Goal: Task Accomplishment & Management: Use online tool/utility

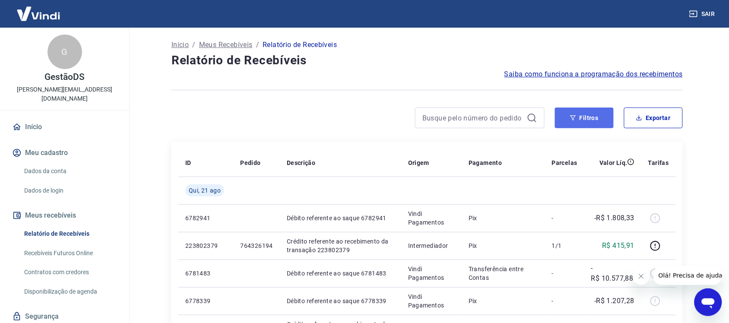
click at [587, 122] on button "Filtros" at bounding box center [584, 117] width 59 height 21
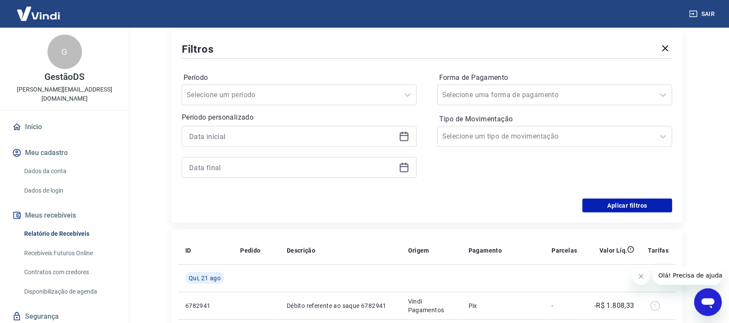
scroll to position [108, 0]
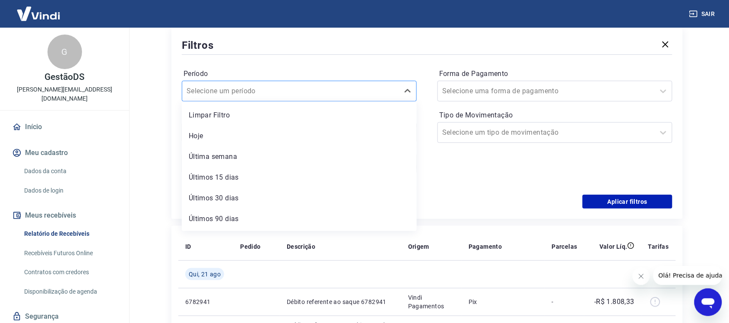
click at [266, 93] on div at bounding box center [290, 91] width 208 height 12
click at [229, 136] on div "Hoje" at bounding box center [299, 135] width 235 height 17
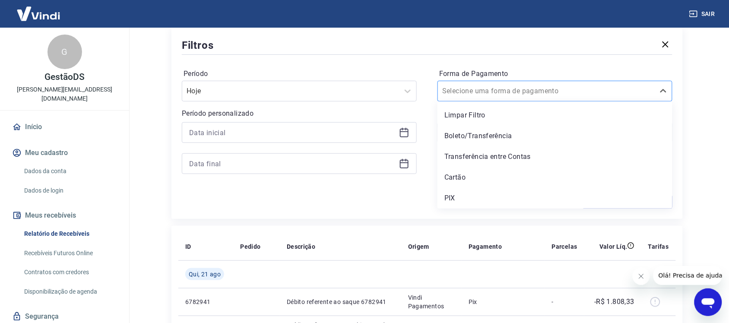
click at [527, 88] on div at bounding box center [546, 91] width 208 height 12
click at [447, 196] on div "PIX" at bounding box center [554, 197] width 235 height 17
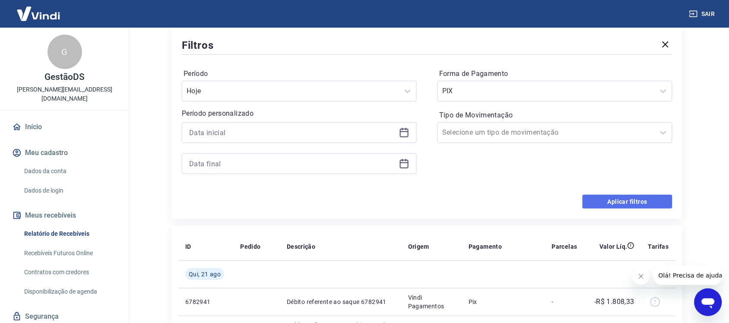
click at [594, 203] on button "Aplicar filtros" at bounding box center [627, 202] width 90 height 14
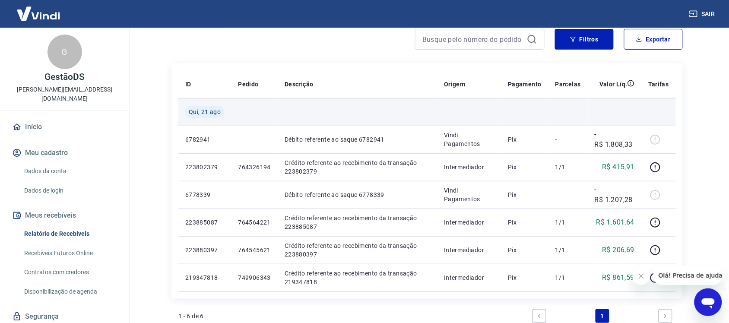
scroll to position [54, 0]
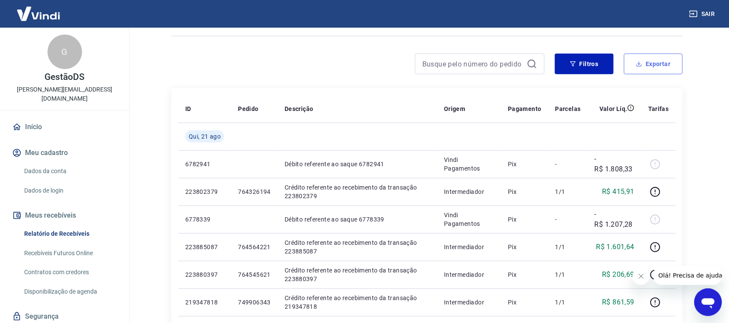
click at [650, 65] on button "Exportar" at bounding box center [653, 64] width 59 height 21
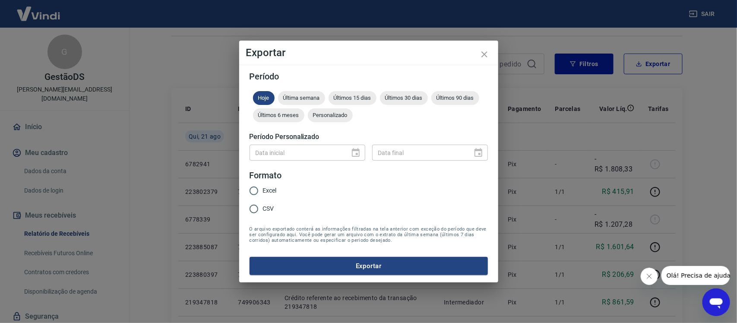
click at [273, 188] on span "Excel" at bounding box center [270, 190] width 14 height 9
click at [263, 188] on input "Excel" at bounding box center [254, 191] width 18 height 18
radio input "true"
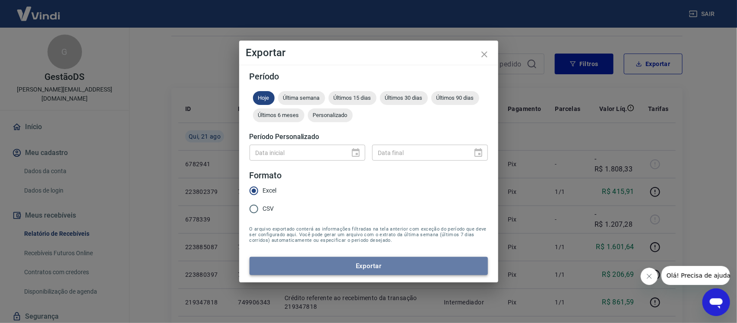
click at [307, 265] on button "Exportar" at bounding box center [368, 266] width 238 height 18
